Goal: Information Seeking & Learning: Learn about a topic

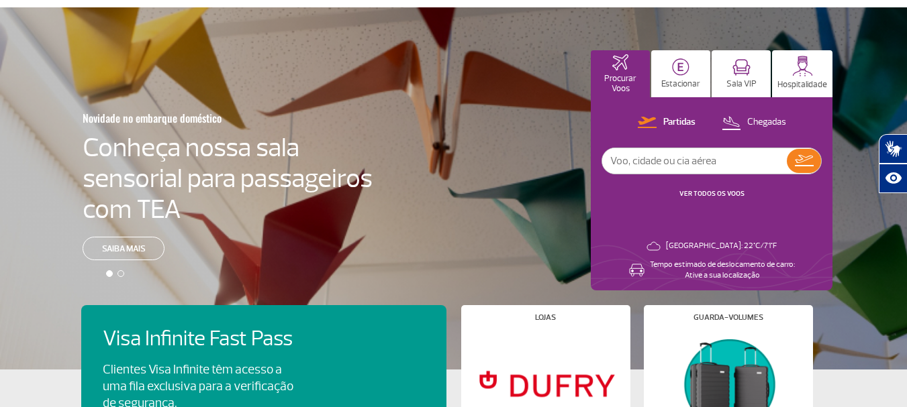
scroll to position [60, 0]
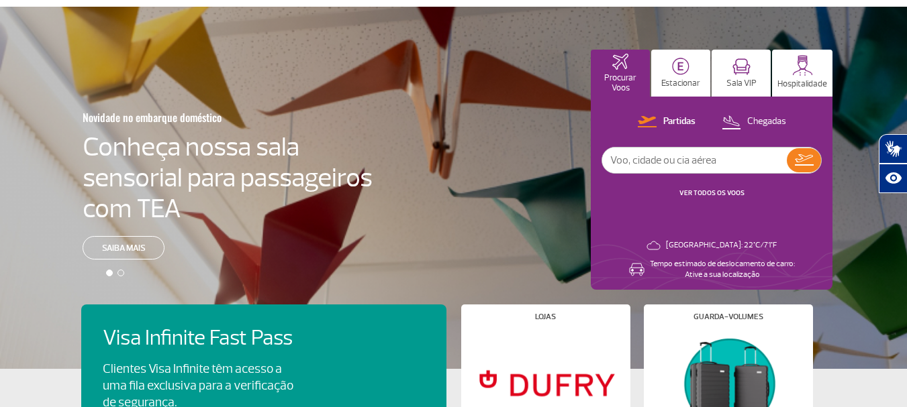
click at [119, 274] on div at bounding box center [120, 273] width 7 height 7
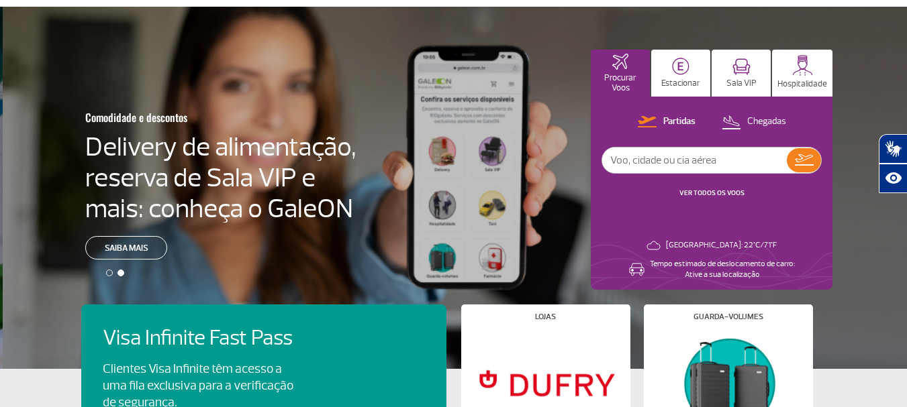
scroll to position [0, 917]
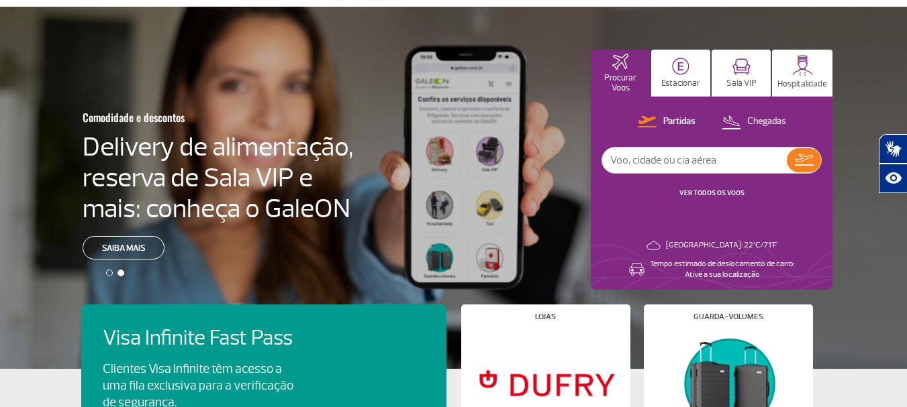
click at [110, 274] on div at bounding box center [109, 273] width 7 height 7
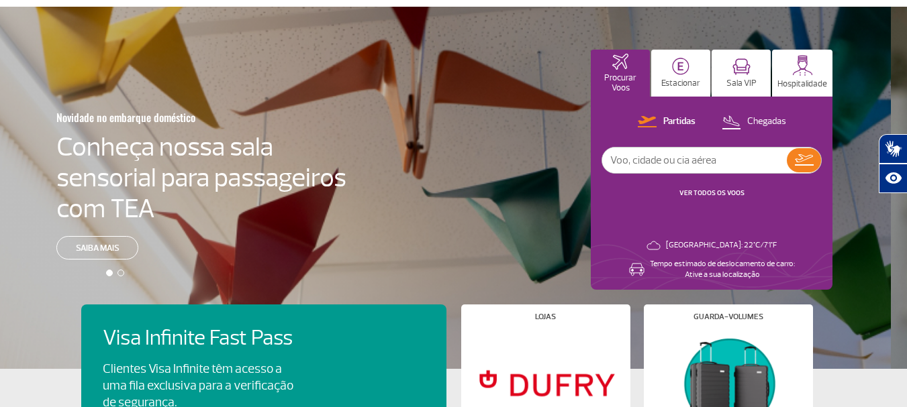
scroll to position [0, 0]
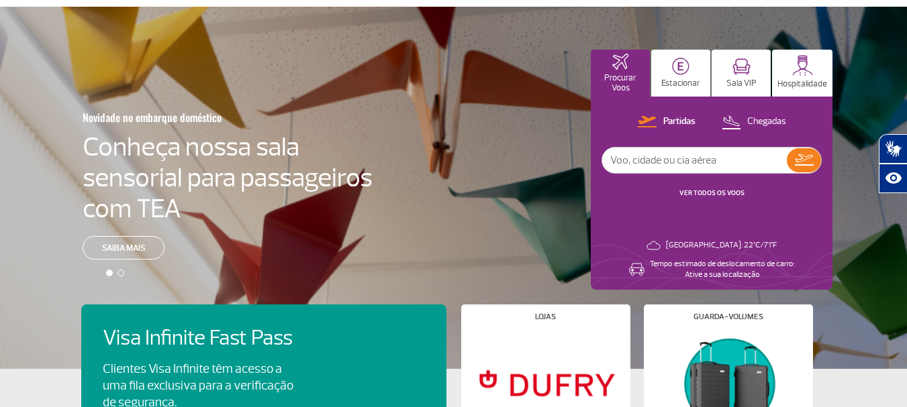
click at [110, 274] on div at bounding box center [109, 273] width 7 height 7
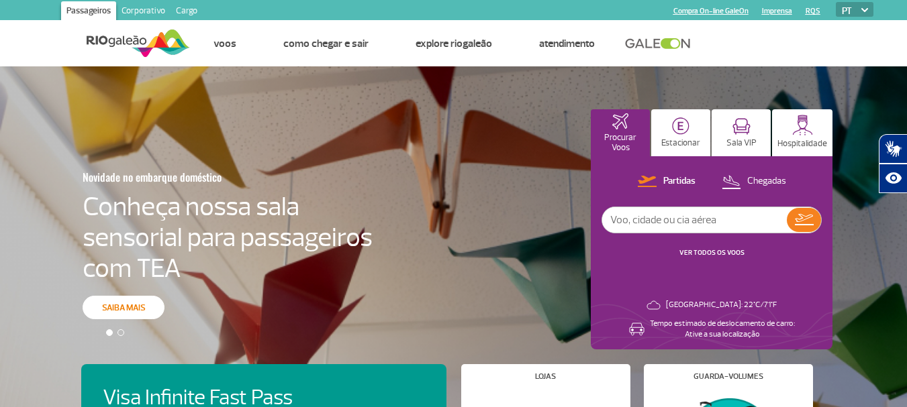
click at [123, 302] on link "Saiba mais" at bounding box center [124, 307] width 82 height 23
click at [754, 142] on p "Sala VIP" at bounding box center [741, 143] width 30 height 10
click at [789, 148] on p "Hospitalidade" at bounding box center [802, 144] width 50 height 10
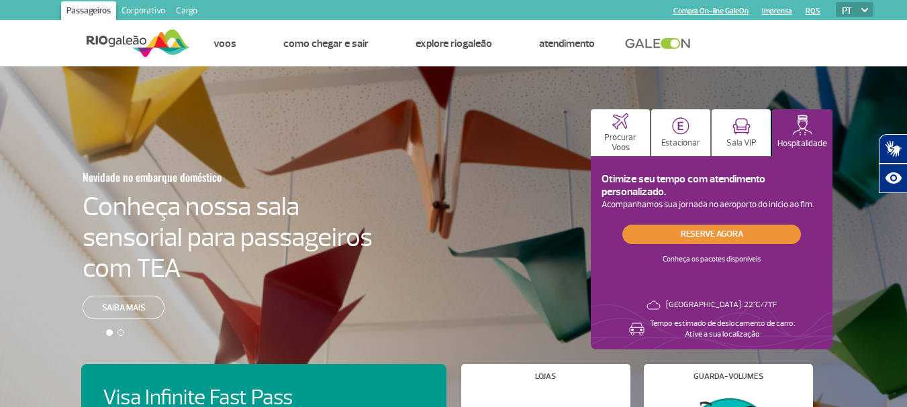
click at [770, 235] on link "Reserve agora" at bounding box center [711, 234] width 179 height 19
